Goal: Navigation & Orientation: Find specific page/section

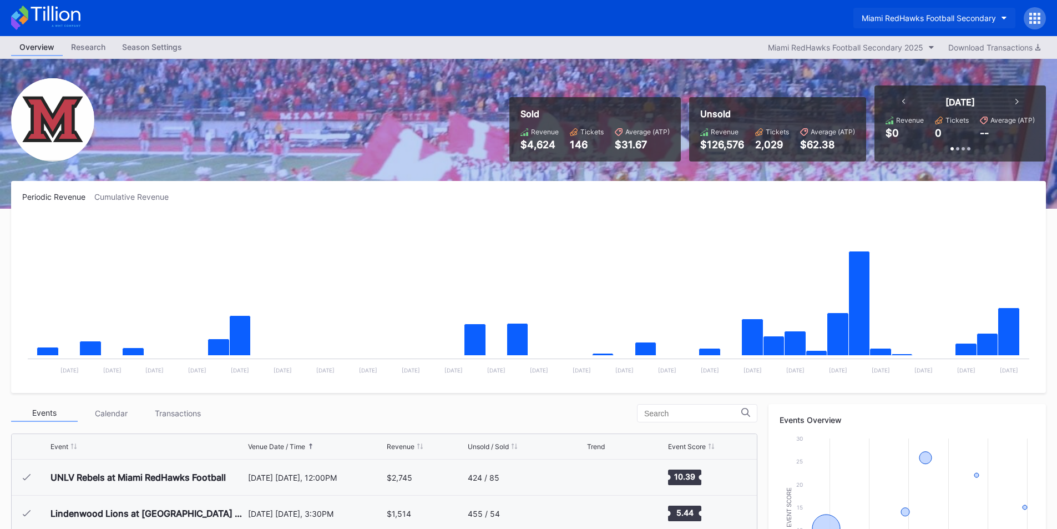
click at [878, 18] on div "Miami RedHawks Football Secondary" at bounding box center [929, 17] width 134 height 9
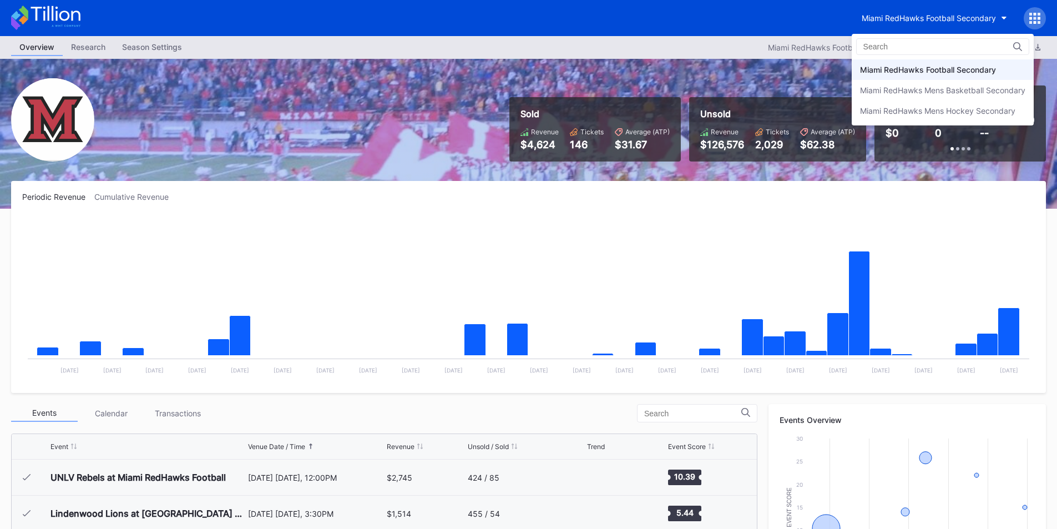
click at [873, 64] on div "Miami RedHawks Football Secondary" at bounding box center [943, 69] width 182 height 21
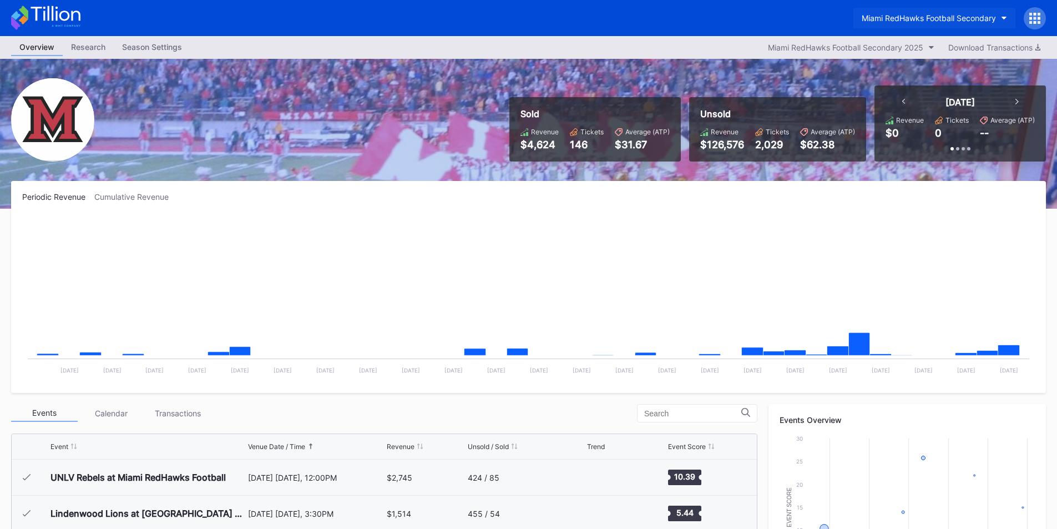
click at [884, 20] on div "Miami RedHawks Football Secondary" at bounding box center [929, 17] width 134 height 9
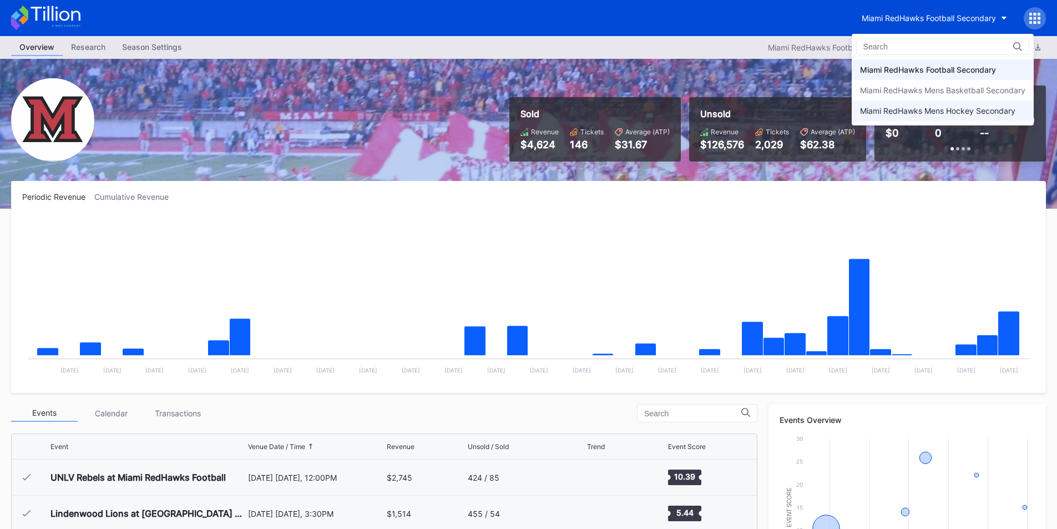
click at [878, 112] on div "Miami RedHawks Mens Hockey Secondary" at bounding box center [937, 110] width 155 height 9
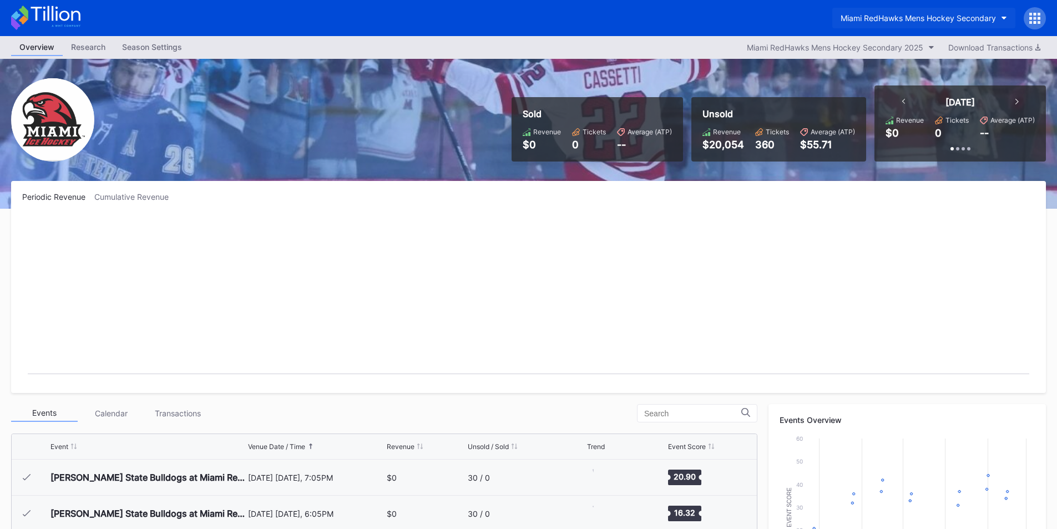
scroll to position [72, 0]
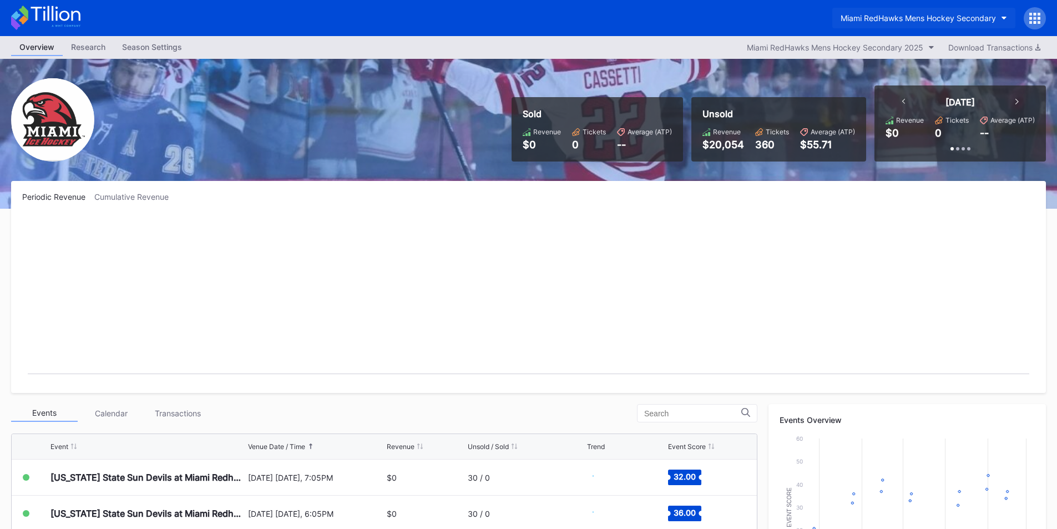
click at [884, 21] on div "Miami RedHawks Mens Hockey Secondary" at bounding box center [917, 17] width 155 height 9
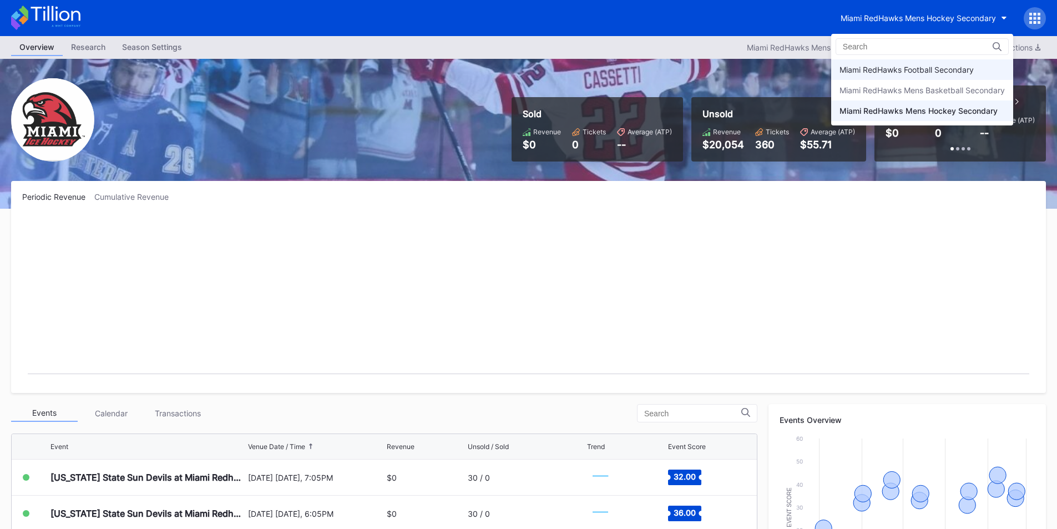
click at [882, 65] on div "Miami RedHawks Football Secondary" at bounding box center [906, 69] width 134 height 9
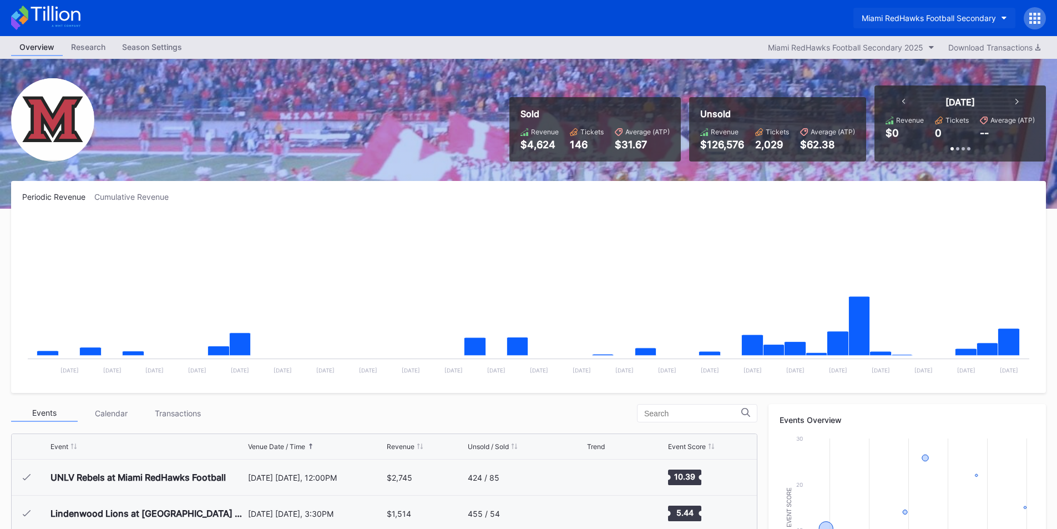
click at [875, 12] on button "Miami RedHawks Football Secondary" at bounding box center [934, 18] width 162 height 21
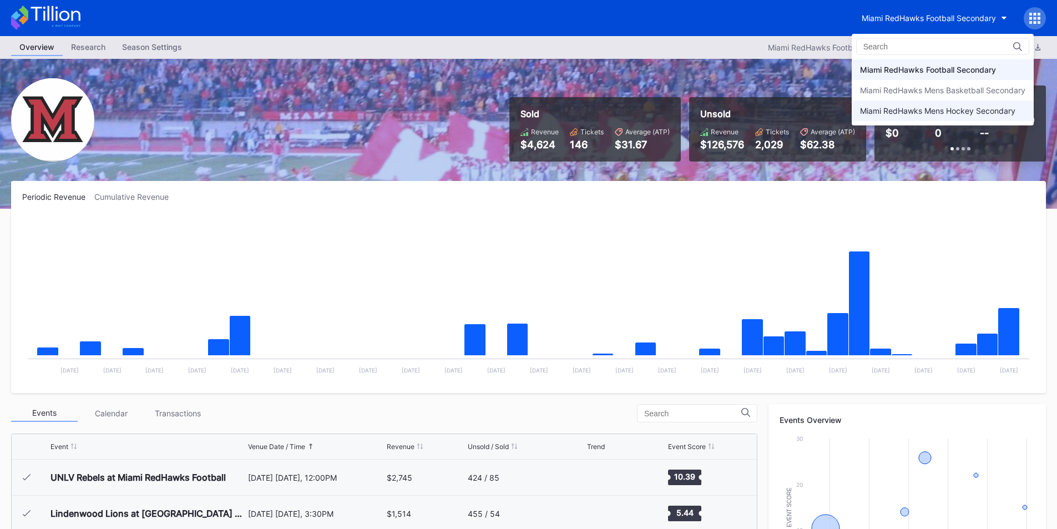
click at [904, 111] on div "Miami RedHawks Mens Hockey Secondary" at bounding box center [937, 110] width 155 height 9
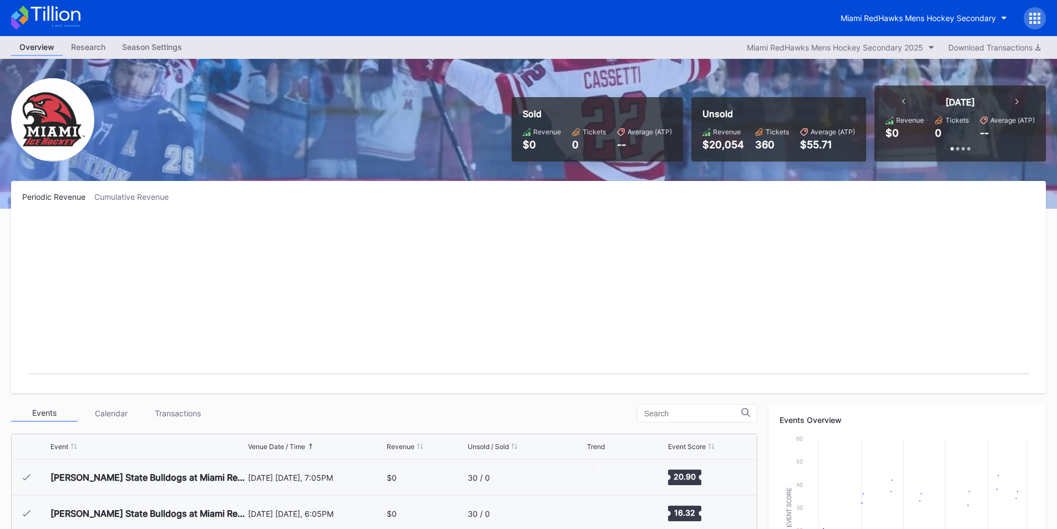
scroll to position [72, 0]
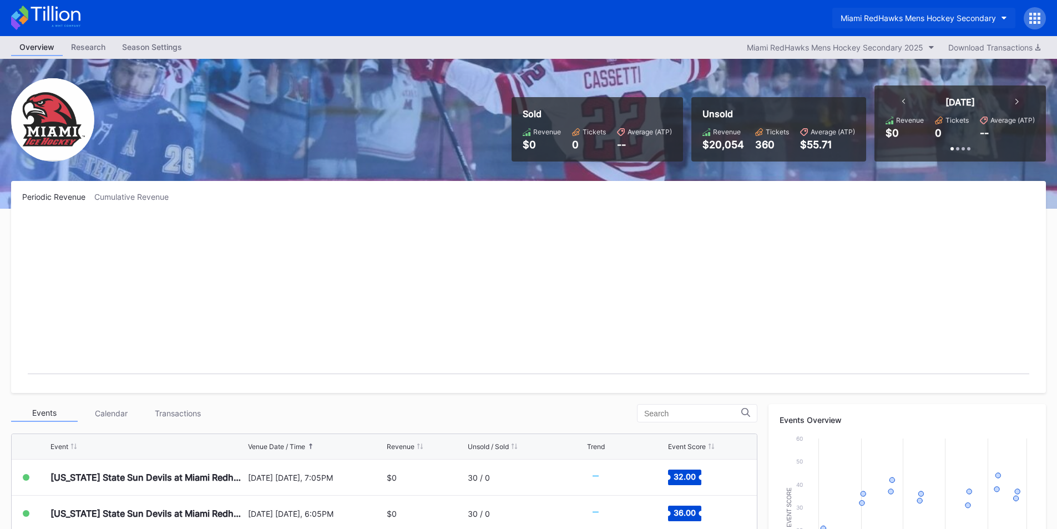
click at [873, 21] on div "Miami RedHawks Mens Hockey Secondary" at bounding box center [917, 17] width 155 height 9
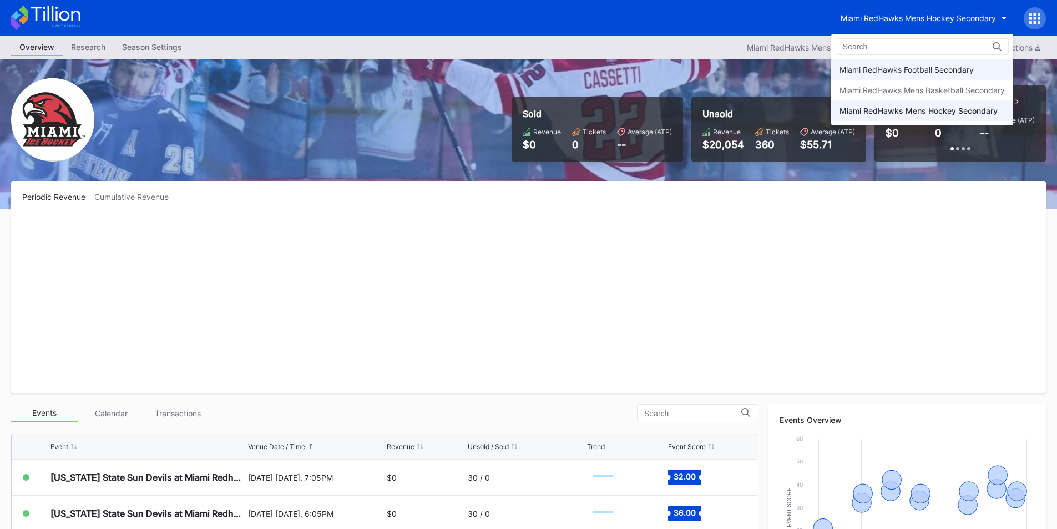
click at [890, 78] on div "Miami RedHawks Football Secondary" at bounding box center [922, 69] width 182 height 21
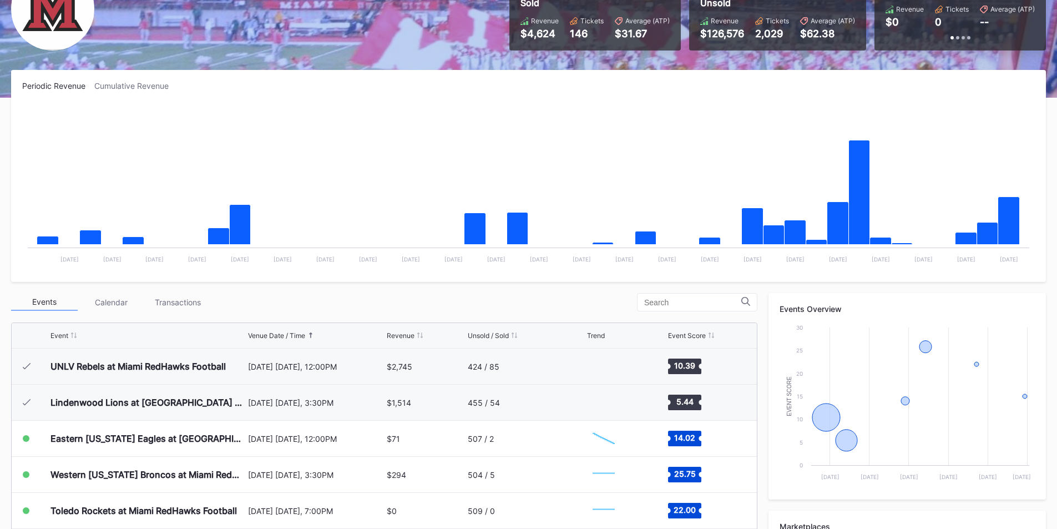
scroll to position [111, 0]
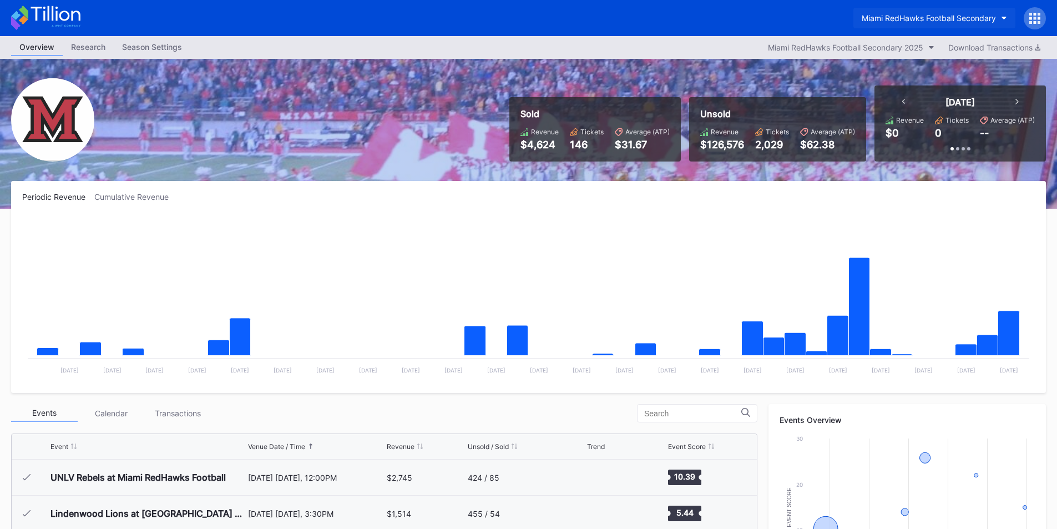
click at [878, 13] on div "Miami RedHawks Football Secondary" at bounding box center [929, 17] width 134 height 9
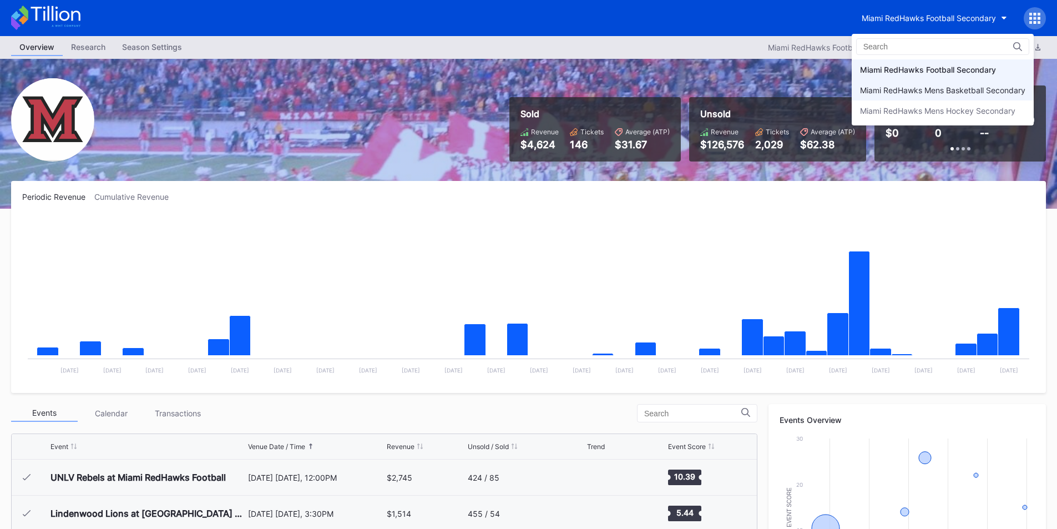
click at [878, 93] on div "Miami RedHawks Mens Basketball Secondary" at bounding box center [942, 89] width 165 height 9
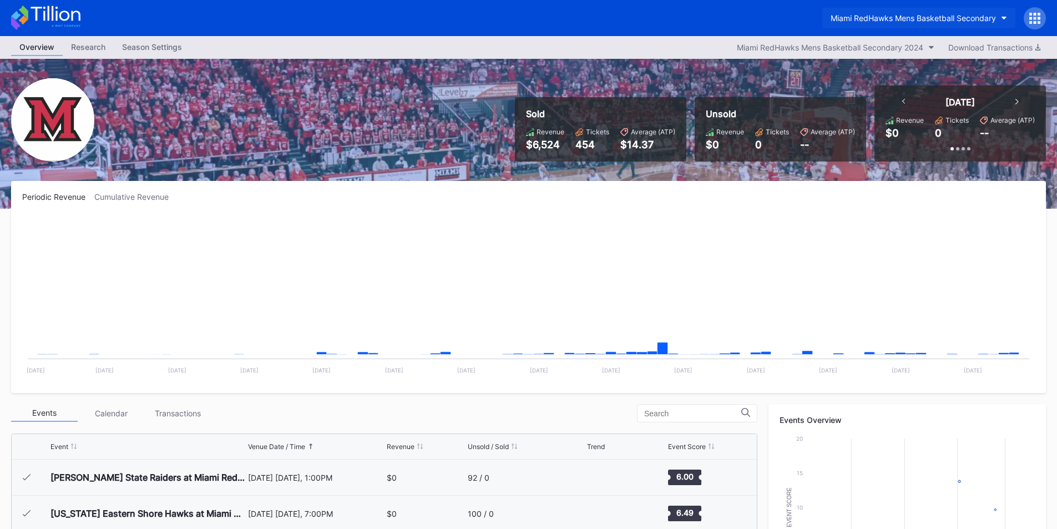
click at [882, 16] on div "Miami RedHawks Mens Basketball Secondary" at bounding box center [912, 17] width 165 height 9
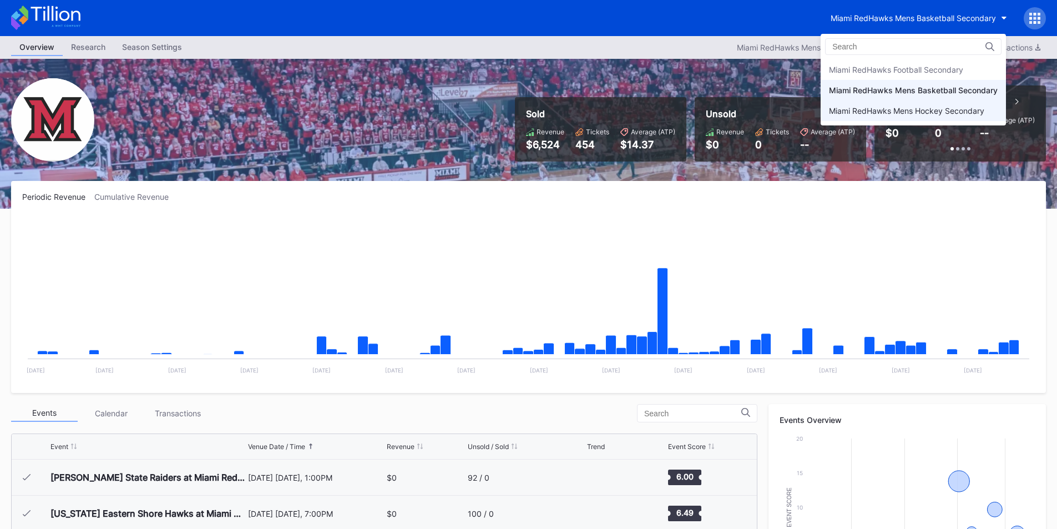
click at [876, 108] on div "Miami RedHawks Mens Hockey Secondary" at bounding box center [906, 110] width 155 height 9
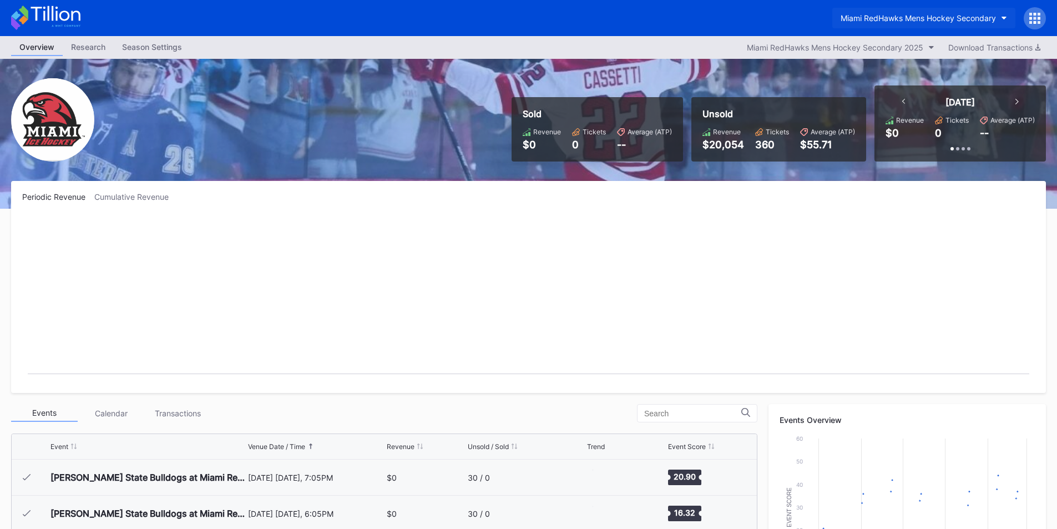
scroll to position [72, 0]
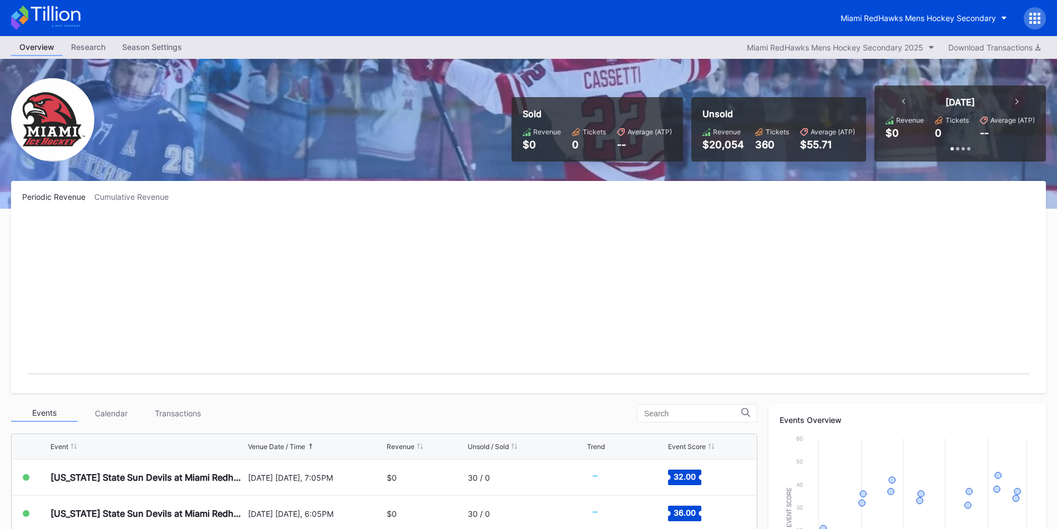
click at [878, 4] on div "Miami RedHawks Mens Hockey Secondary" at bounding box center [528, 18] width 1057 height 36
click at [887, 16] on div "Miami RedHawks Mens Hockey Secondary" at bounding box center [917, 17] width 155 height 9
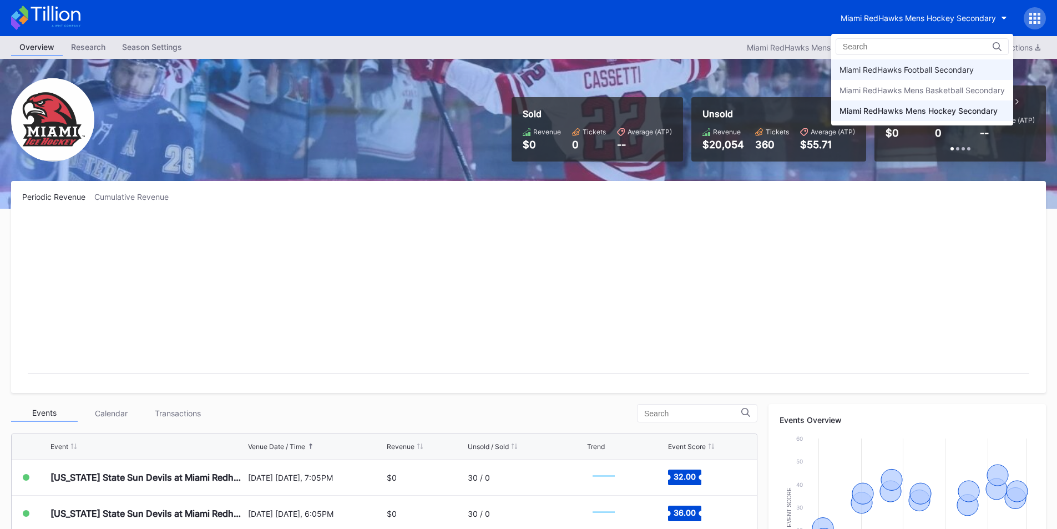
click at [883, 61] on div "Miami RedHawks Football Secondary" at bounding box center [922, 69] width 182 height 21
